Goal: Task Accomplishment & Management: Manage account settings

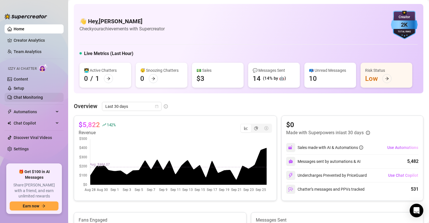
click at [14, 95] on link "Chat Monitoring" at bounding box center [28, 97] width 29 height 5
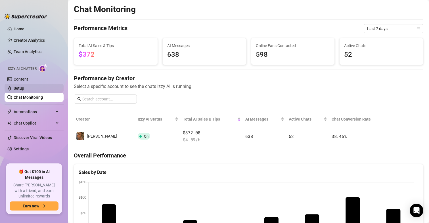
click at [14, 87] on link "Setup" at bounding box center [19, 88] width 10 height 5
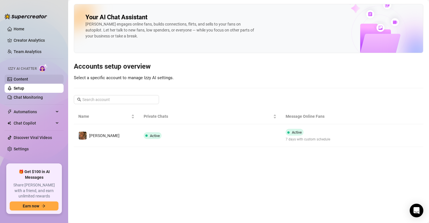
click at [14, 79] on link "Content" at bounding box center [21, 79] width 14 height 5
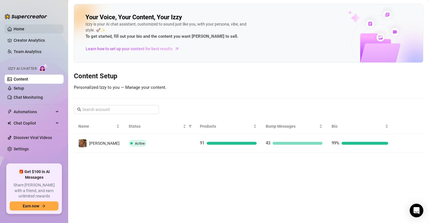
click at [14, 29] on link "Home" at bounding box center [19, 29] width 11 height 5
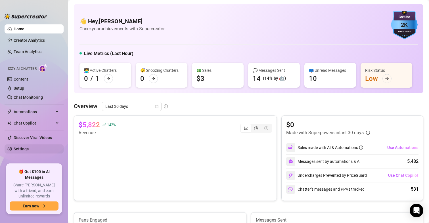
click at [23, 149] on link "Settings" at bounding box center [21, 149] width 15 height 5
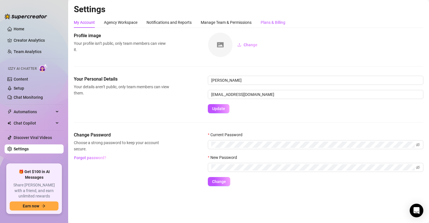
click at [272, 20] on div "Plans & Billing" at bounding box center [272, 22] width 25 height 6
